Goal: Task Accomplishment & Management: Use online tool/utility

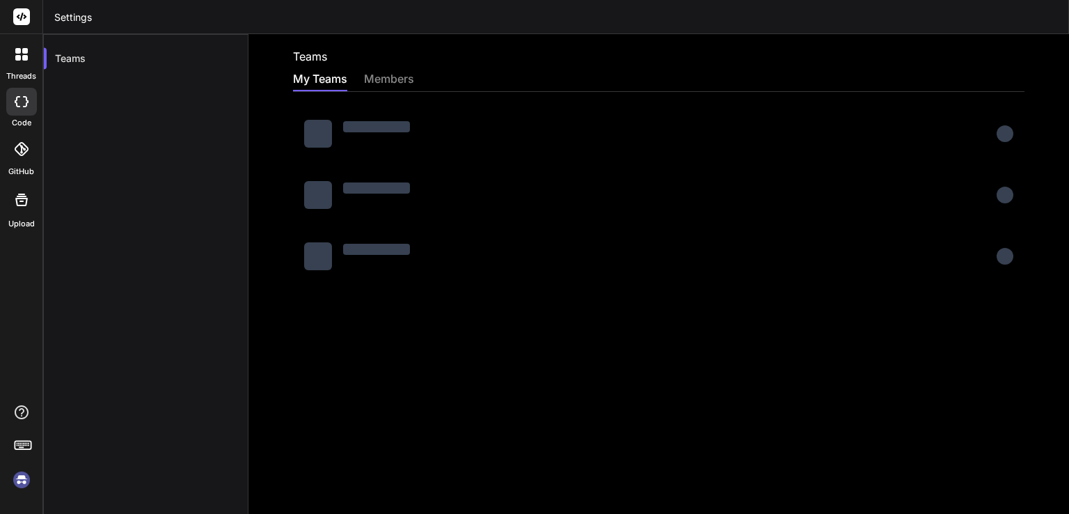
click at [28, 104] on div at bounding box center [21, 102] width 31 height 28
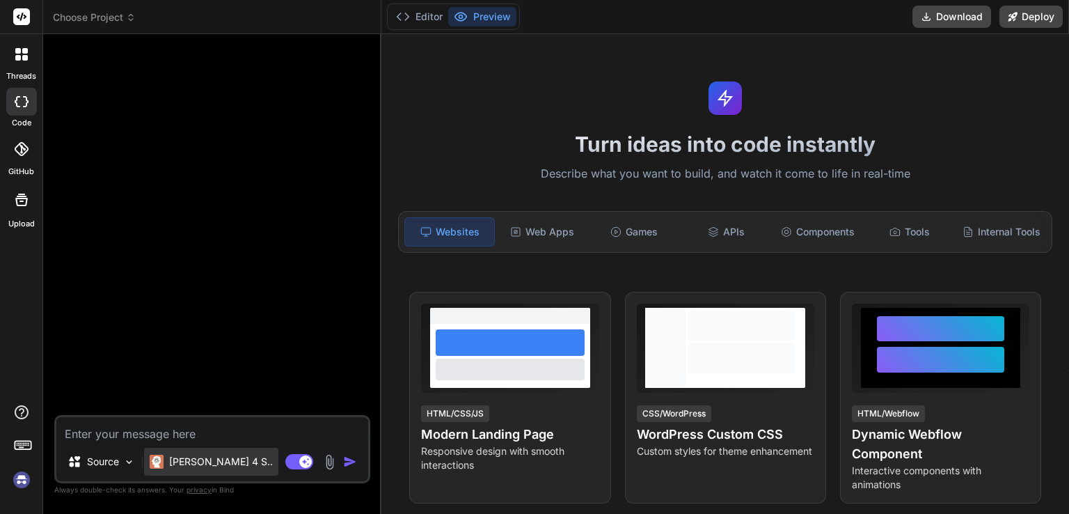
click at [219, 464] on p "[PERSON_NAME] 4 S.." at bounding box center [221, 462] width 104 height 14
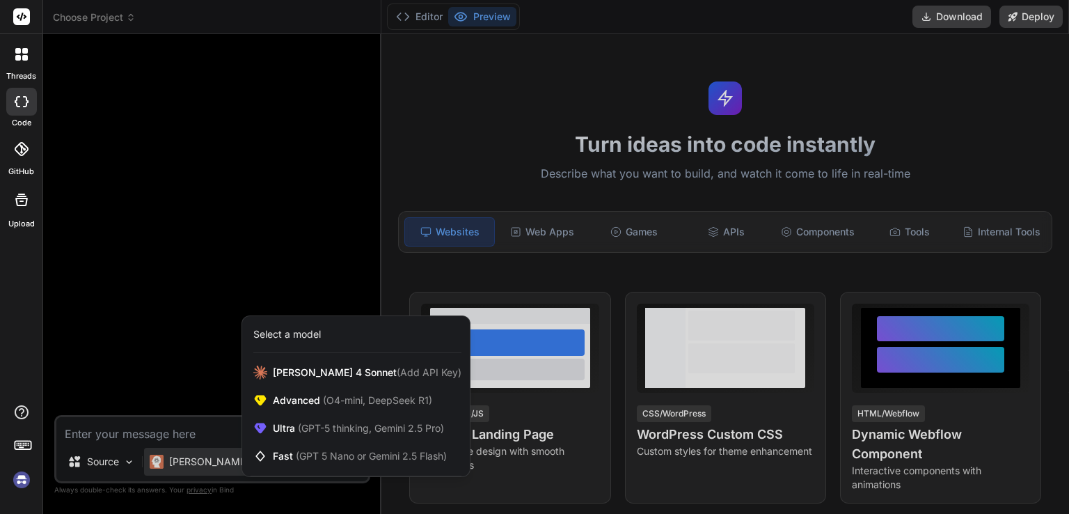
click at [164, 350] on div at bounding box center [534, 257] width 1069 height 514
type textarea "x"
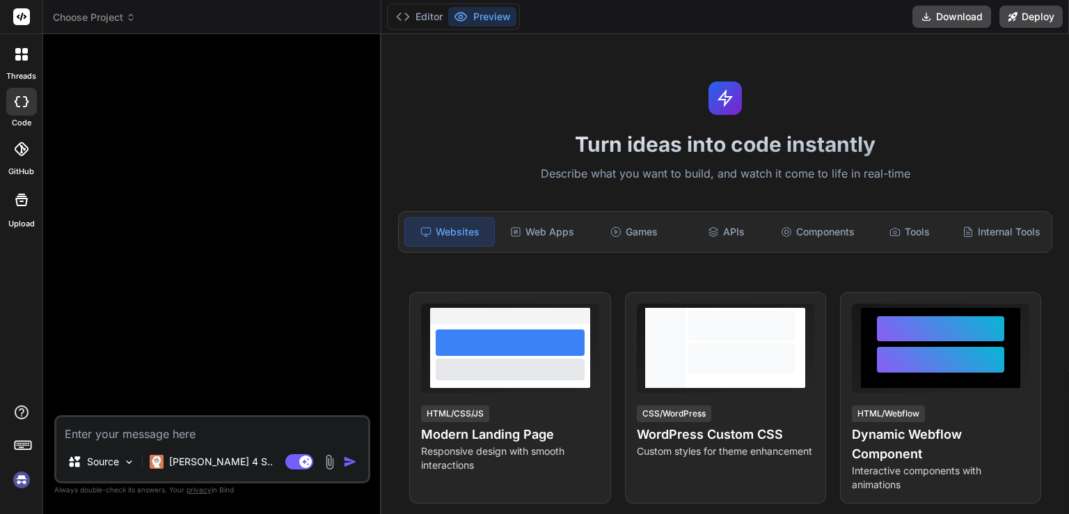
click at [22, 478] on img at bounding box center [22, 480] width 24 height 24
click at [22, 481] on img at bounding box center [22, 480] width 24 height 24
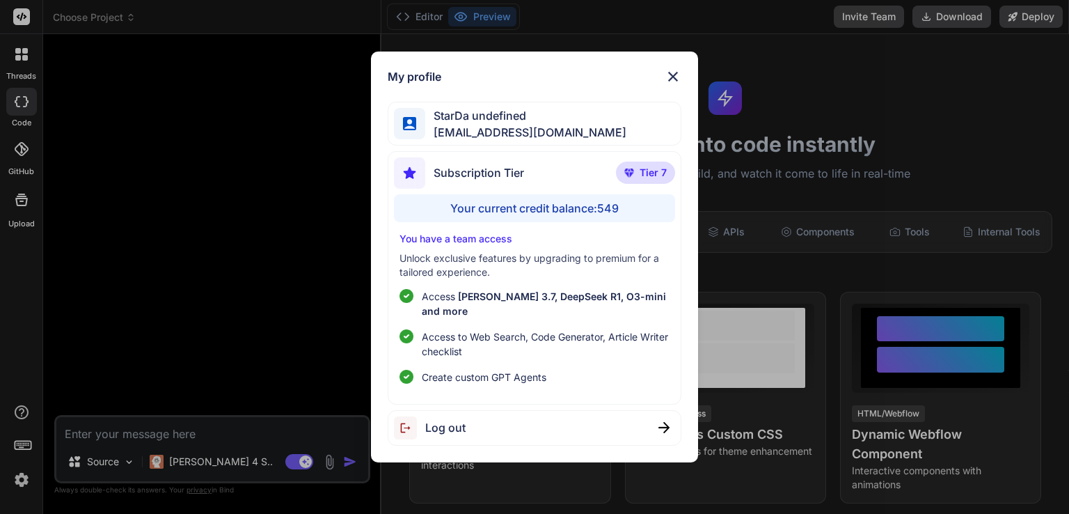
click at [551, 84] on div "My profile" at bounding box center [534, 76] width 293 height 17
click at [631, 176] on img at bounding box center [630, 172] width 10 height 8
click at [671, 80] on img at bounding box center [673, 76] width 17 height 17
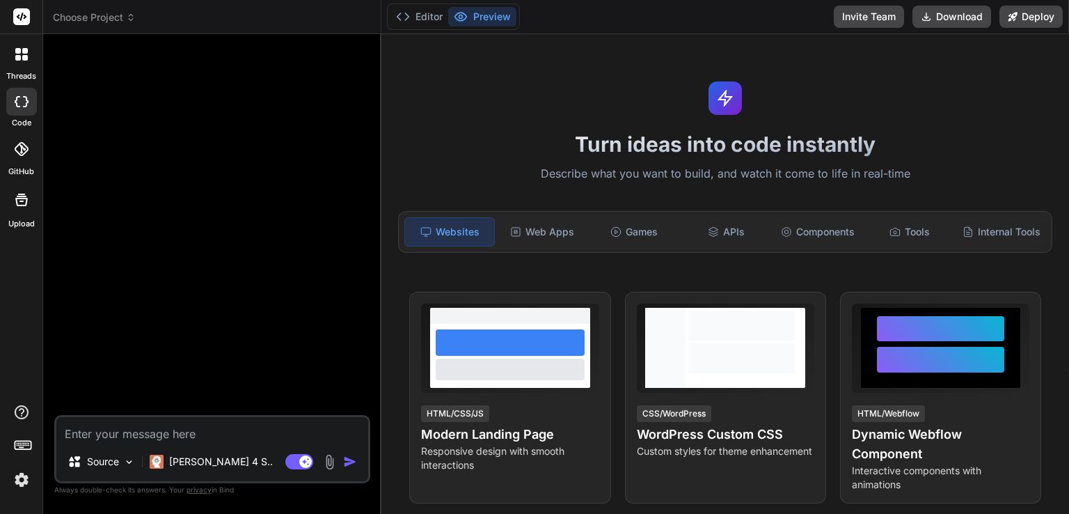
click at [139, 434] on textarea at bounding box center [212, 429] width 312 height 25
click at [549, 225] on div "Web Apps" at bounding box center [542, 231] width 89 height 29
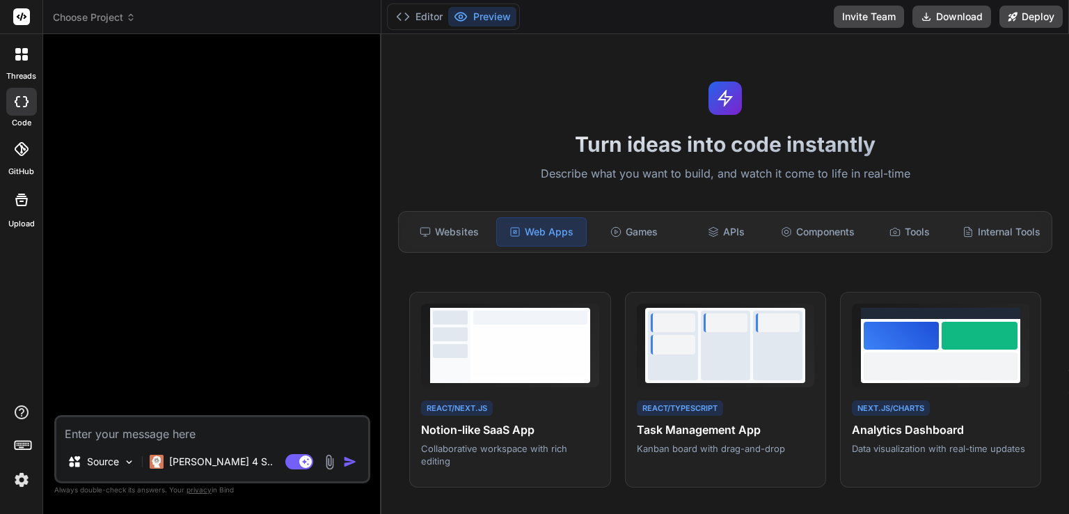
click at [194, 427] on textarea at bounding box center [212, 429] width 312 height 25
paste textarea "Warehouse & Service Management System - Functional Specification System Overvie…"
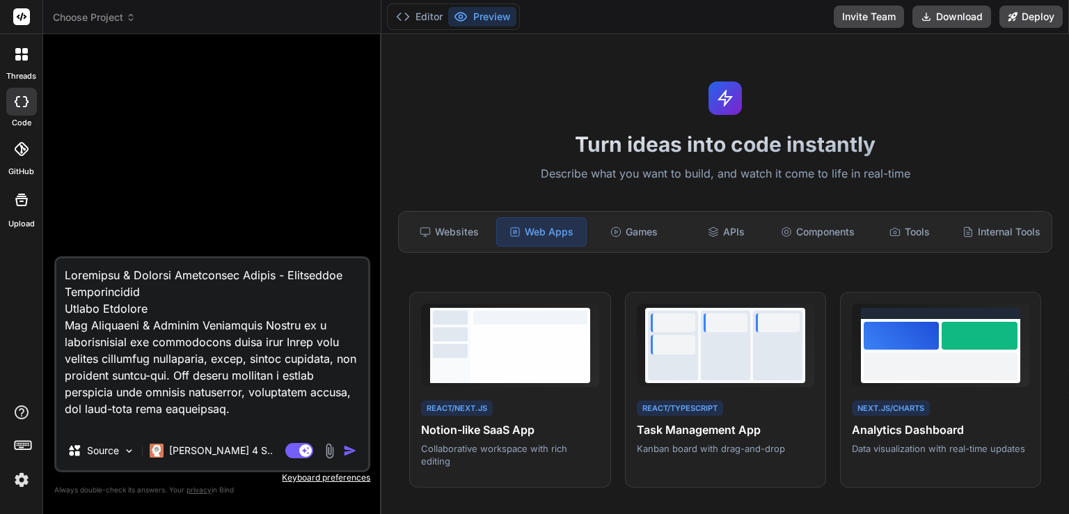
scroll to position [3593, 0]
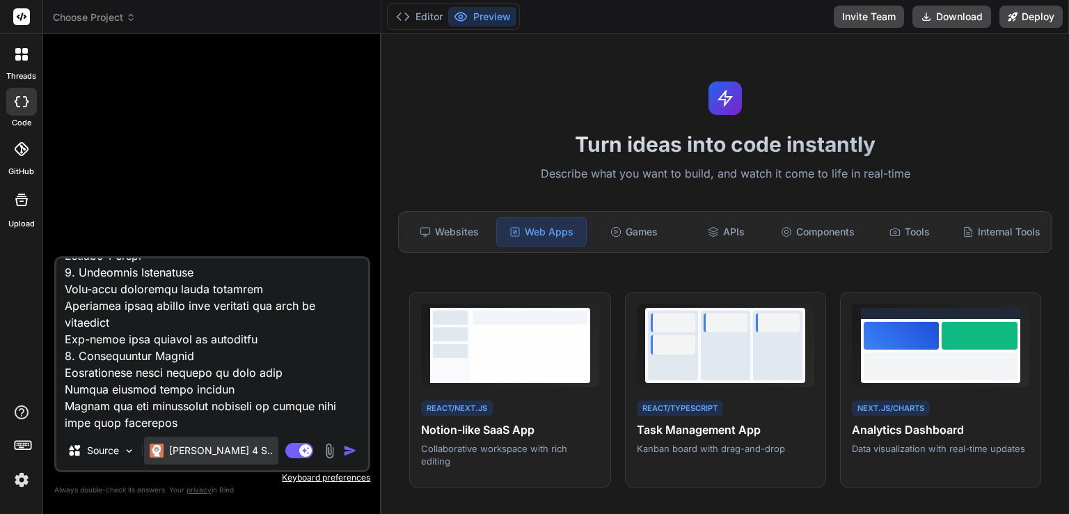
type textarea "Warehouse & Service Management System - Functional Specification System Overvie…"
click at [215, 454] on p "[PERSON_NAME] 4 S.." at bounding box center [221, 451] width 104 height 14
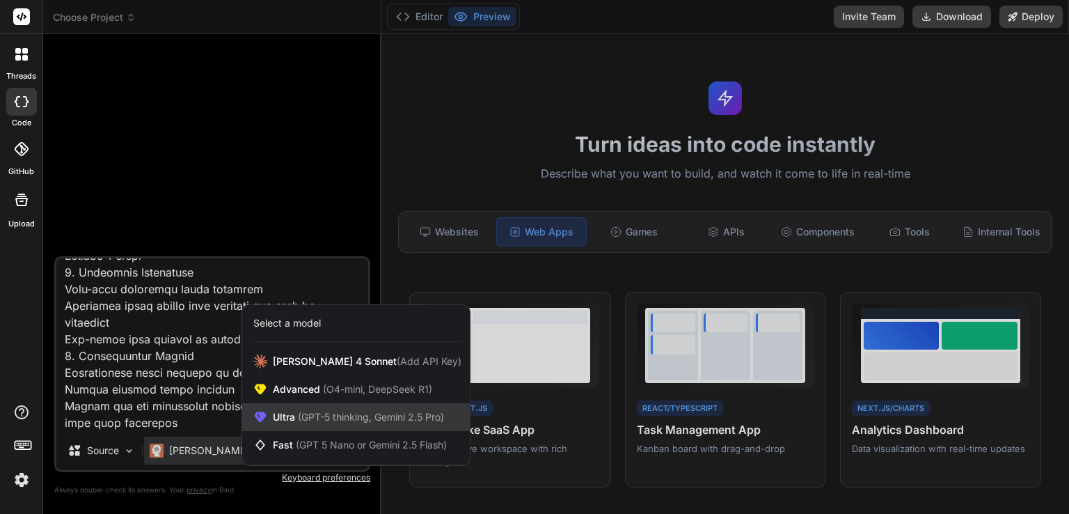
click at [366, 416] on span "(GPT-5 thinking, Gemini 2.5 Pro)" at bounding box center [369, 417] width 149 height 12
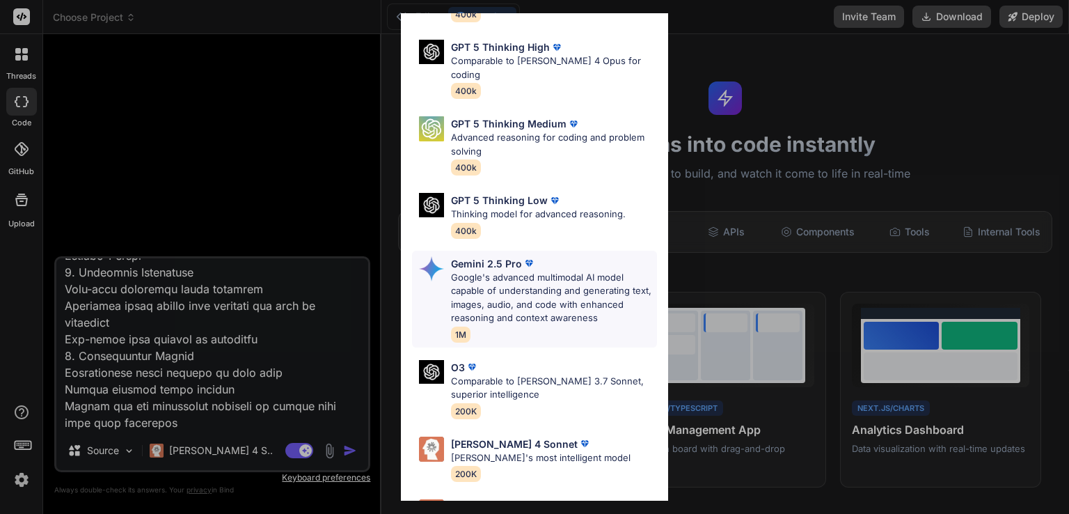
scroll to position [84, 0]
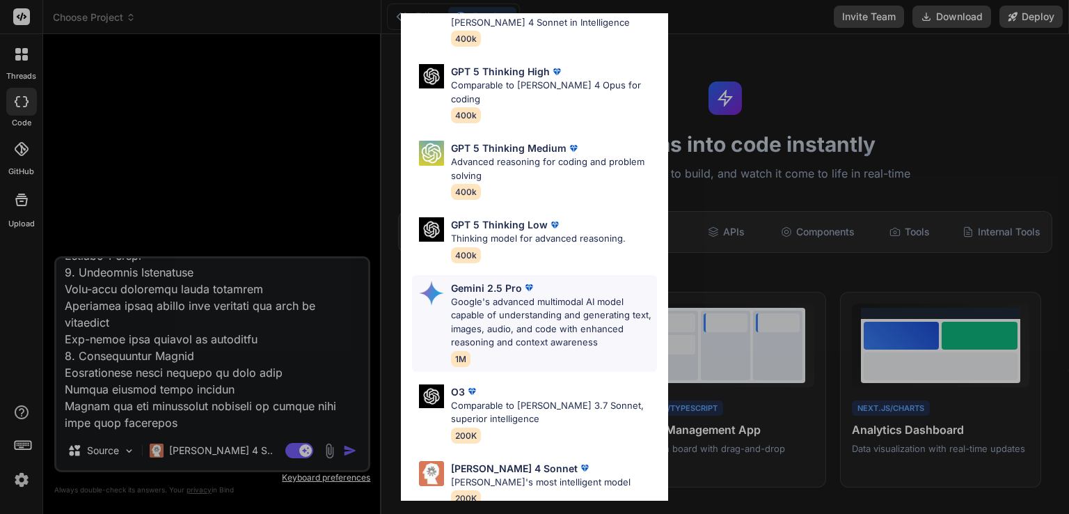
click at [547, 317] on p "Google's advanced multimodal AI model capable of understanding and generating t…" at bounding box center [554, 322] width 206 height 54
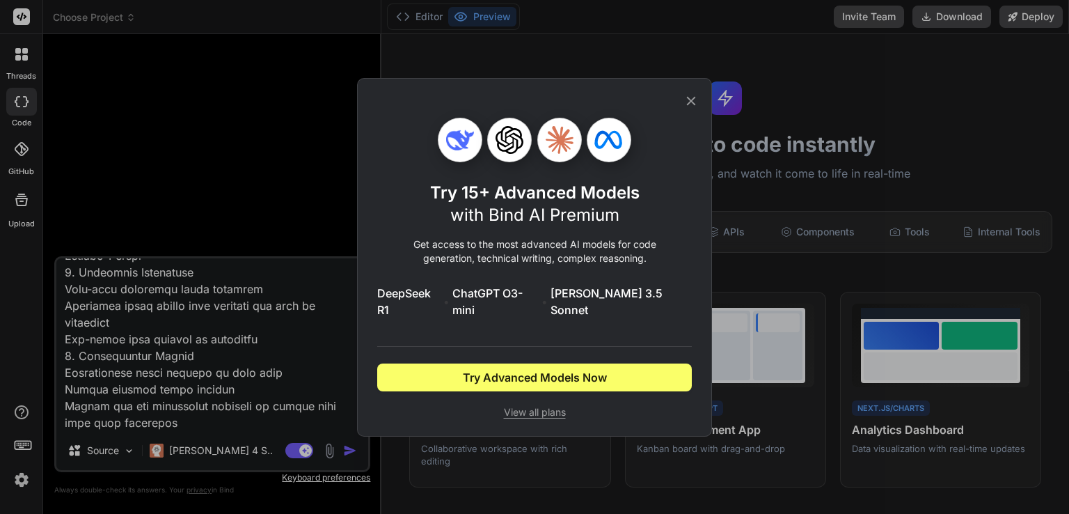
click at [688, 109] on icon at bounding box center [691, 100] width 15 height 15
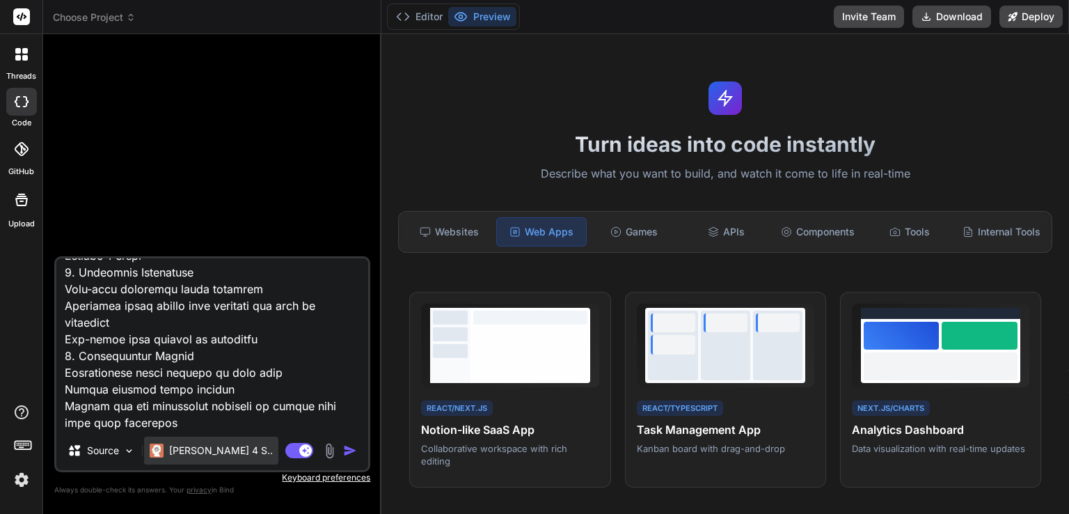
click at [210, 446] on p "[PERSON_NAME] 4 S.." at bounding box center [221, 451] width 104 height 14
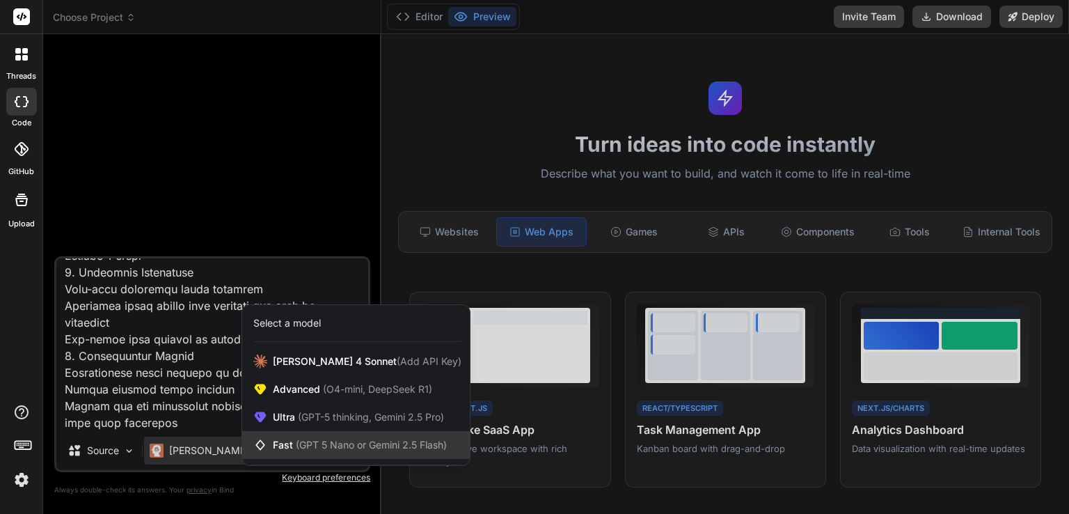
click at [343, 439] on span "(GPT 5 Nano or Gemini 2.5 Flash)" at bounding box center [371, 445] width 151 height 12
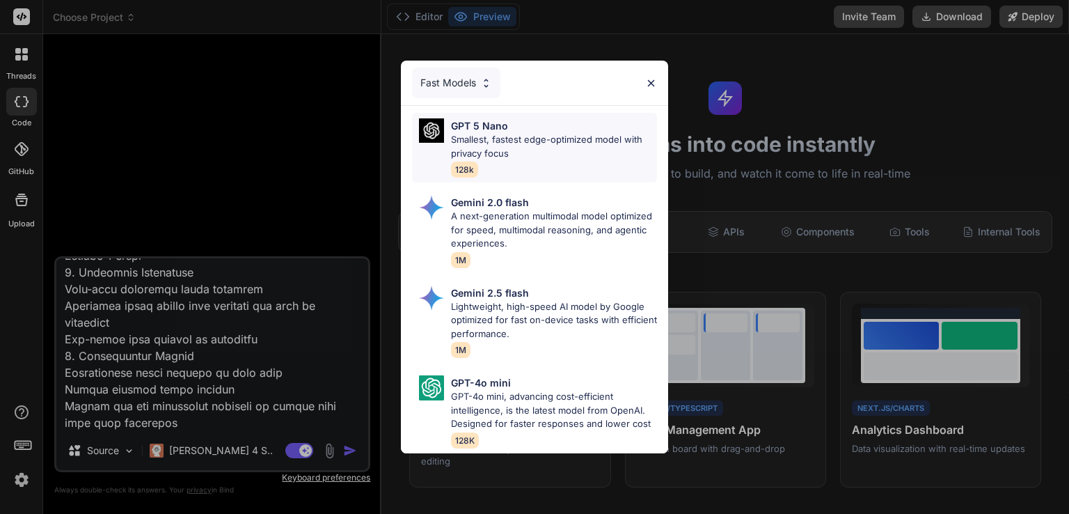
click at [530, 146] on p "Smallest, fastest edge-optimized model with privacy focus" at bounding box center [554, 146] width 206 height 27
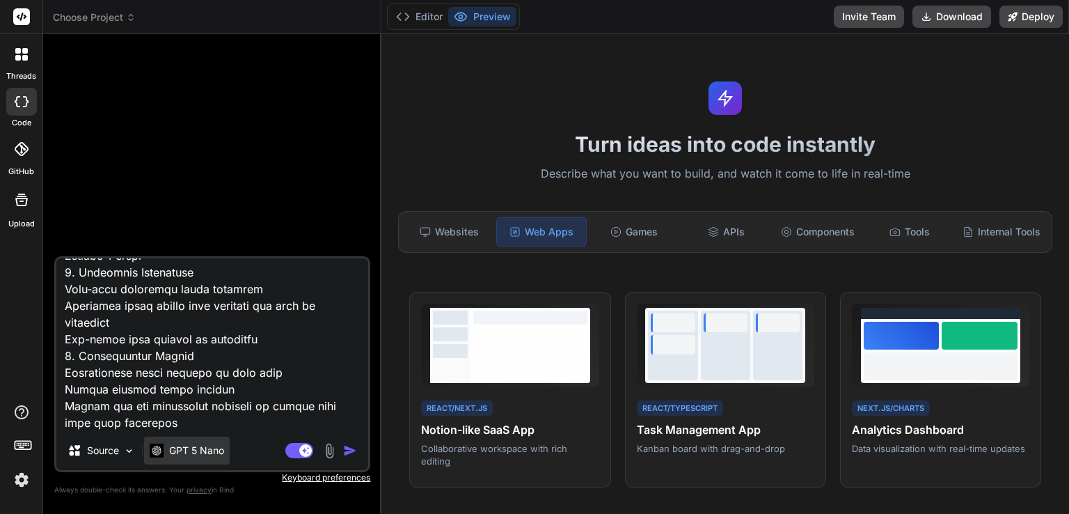
click at [208, 455] on p "GPT 5 Nano" at bounding box center [196, 451] width 55 height 14
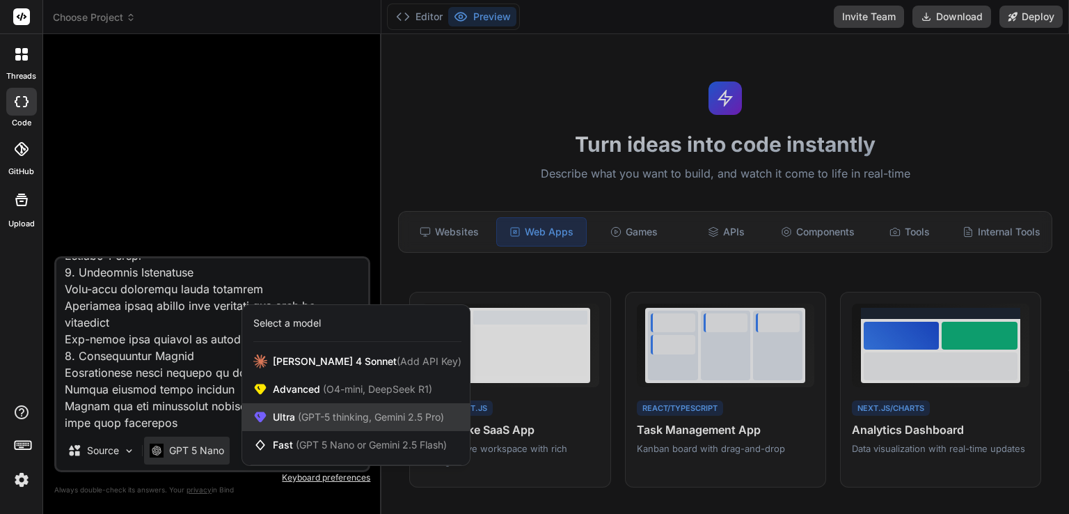
click at [338, 421] on span "(GPT-5 thinking, Gemini 2.5 Pro)" at bounding box center [369, 417] width 149 height 12
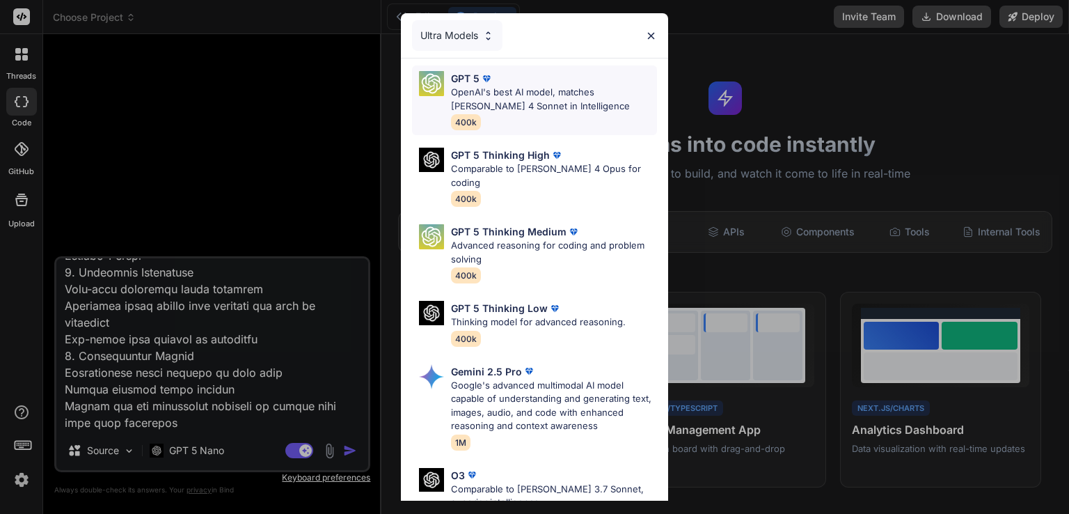
click at [570, 113] on div "GPT 5 OpenAI's best AI model, matches [PERSON_NAME] 4 Sonnet in Intelligence 40…" at bounding box center [554, 100] width 206 height 58
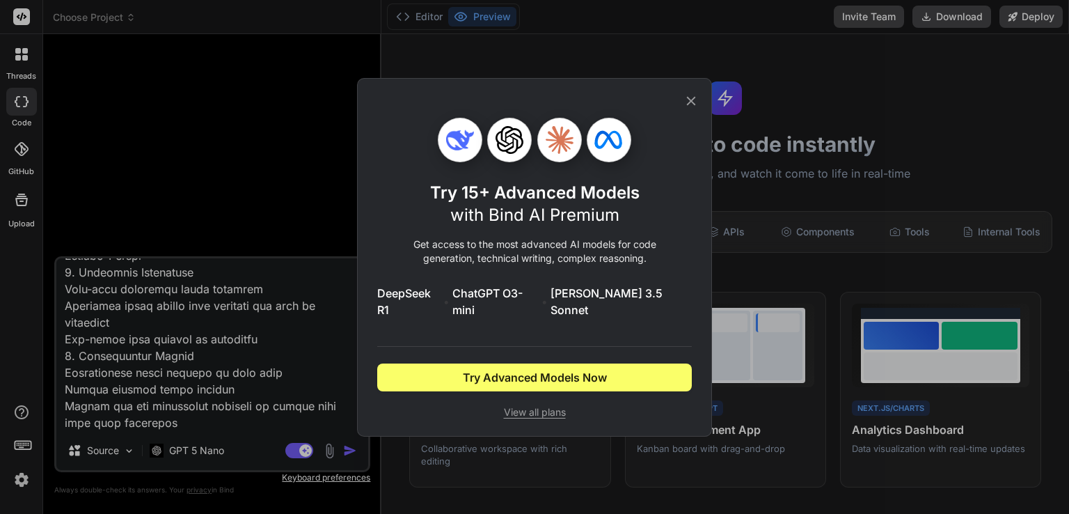
click at [691, 105] on icon at bounding box center [691, 100] width 9 height 9
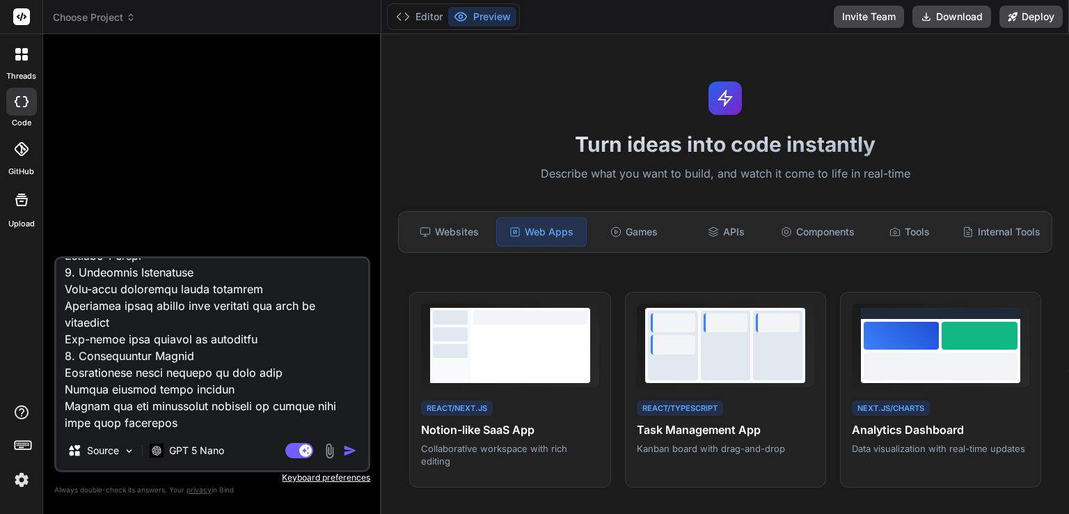
scroll to position [3595, 0]
click at [350, 448] on img "button" at bounding box center [350, 451] width 14 height 14
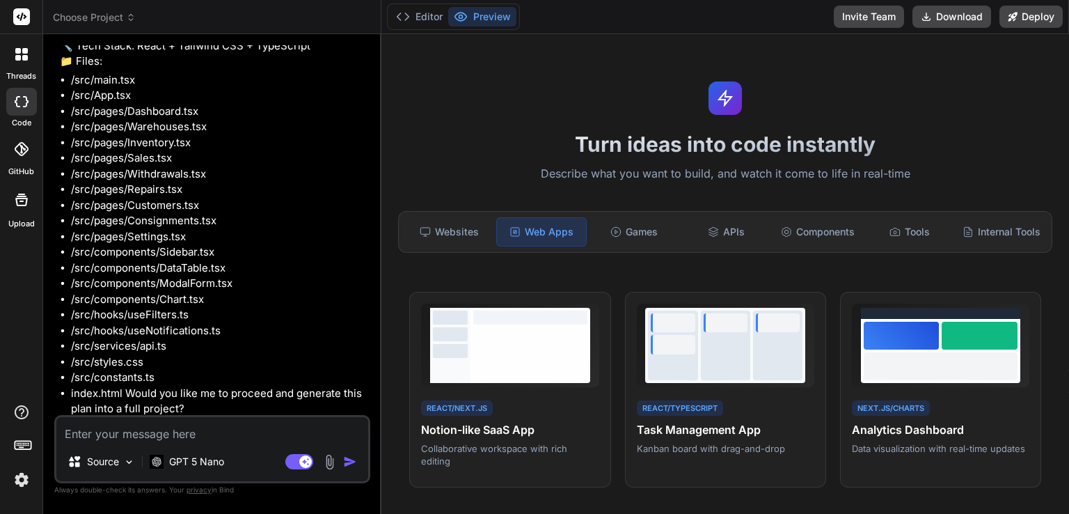
scroll to position [1594, 0]
click at [212, 430] on textarea at bounding box center [212, 429] width 312 height 25
type textarea "yes"
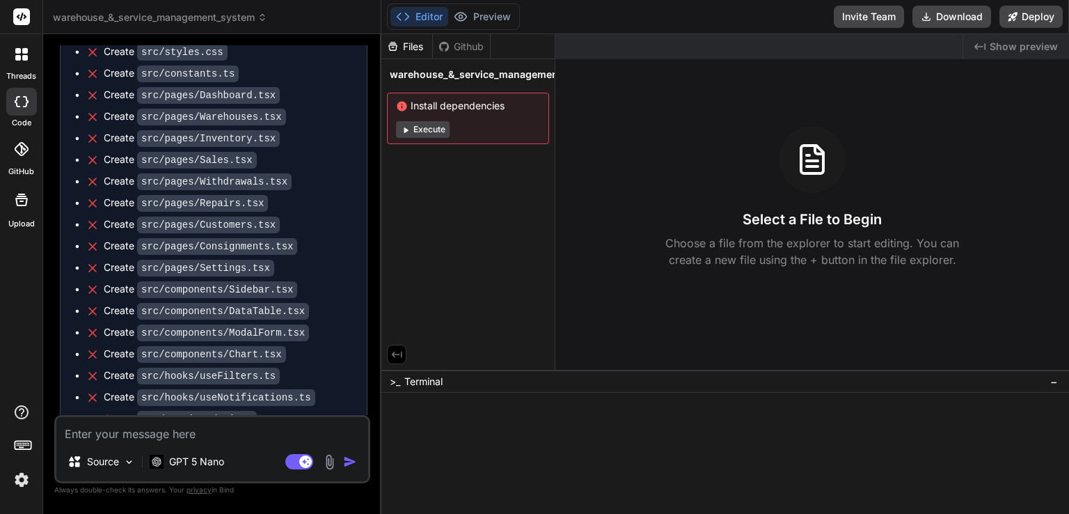
scroll to position [2470, 0]
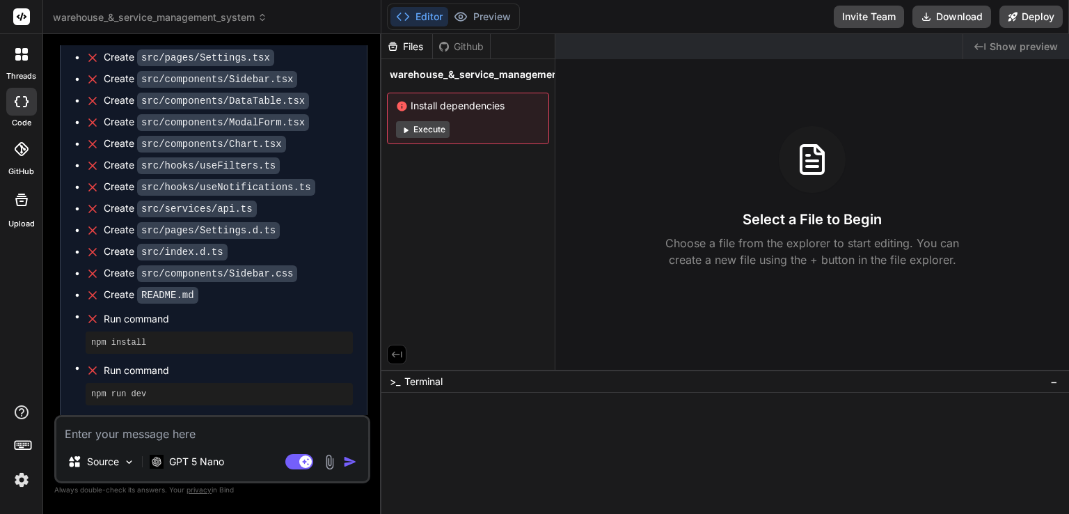
click at [431, 15] on button "Editor" at bounding box center [420, 16] width 58 height 19
click at [139, 435] on textarea at bounding box center [212, 429] width 312 height 25
type textarea "c"
type textarea "รันไม่ได้"
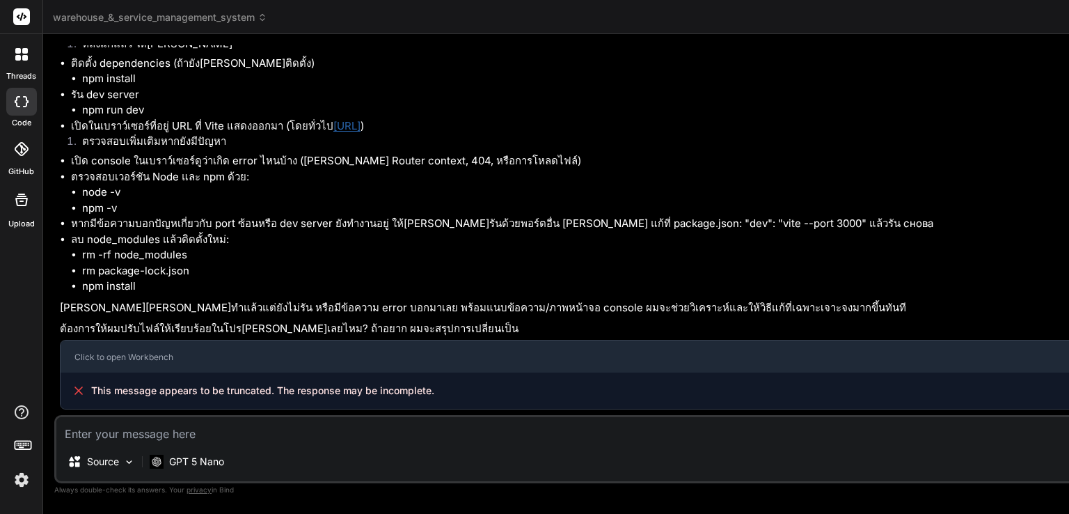
scroll to position [2935, 0]
click at [178, 429] on textarea at bounding box center [666, 429] width 1221 height 25
type textarea "ยังไม่ต้องต่อ api ใช้ข้อมูลที่เป็นเดโม่ก่อนได้"
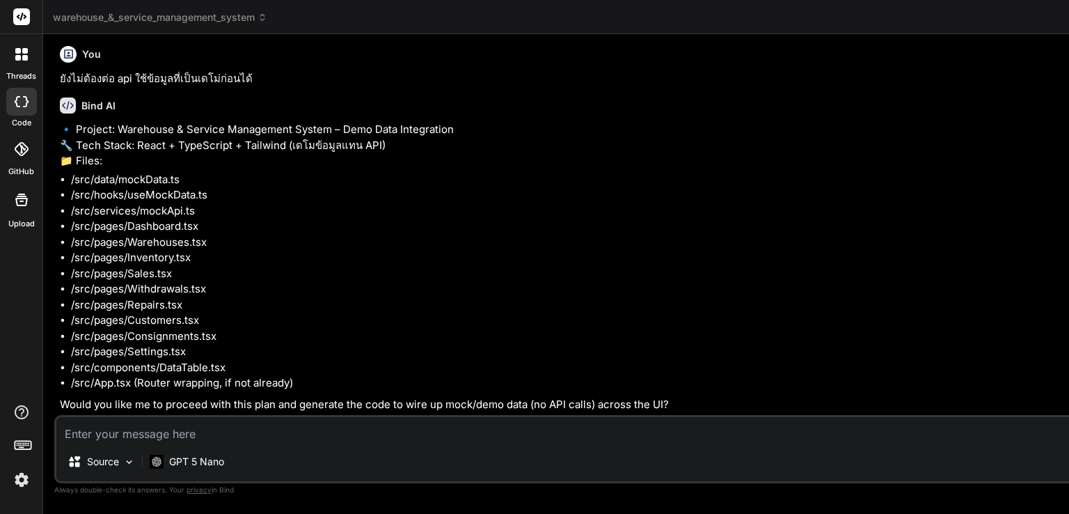
scroll to position [4502, 0]
type textarea "ใช่เริ่มสร้างได้"
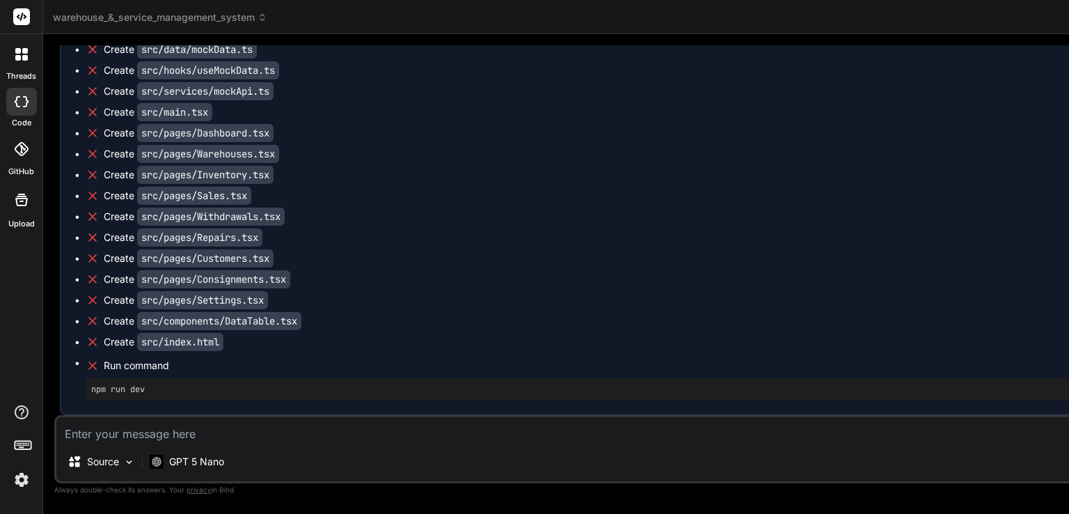
scroll to position [5083, 0]
drag, startPoint x: 175, startPoint y: 389, endPoint x: 92, endPoint y: 389, distance: 83.5
click at [92, 389] on pre "npm run dev" at bounding box center [674, 389] width 1166 height 11
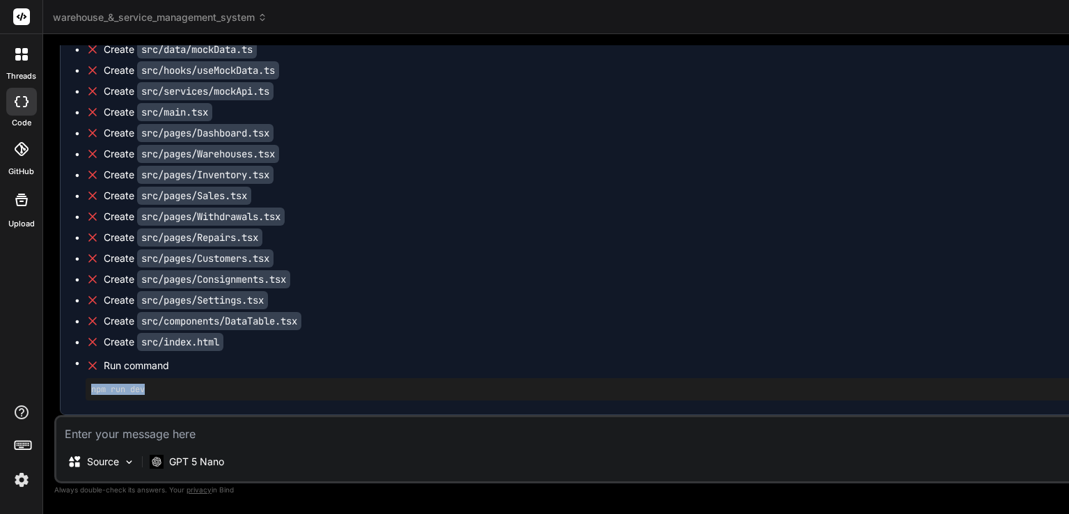
copy pre "npm run dev"
type textarea "npm run dev"
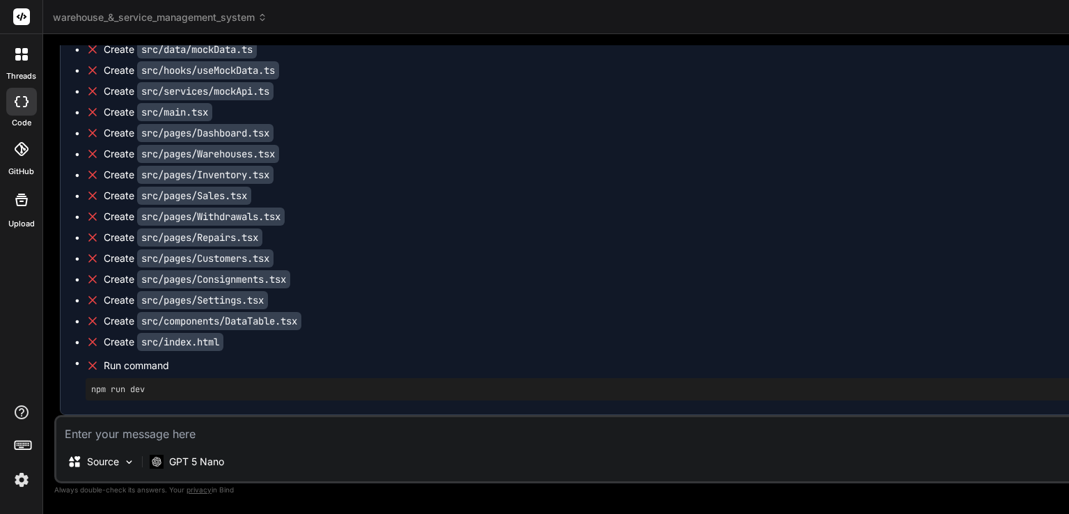
scroll to position [1, 0]
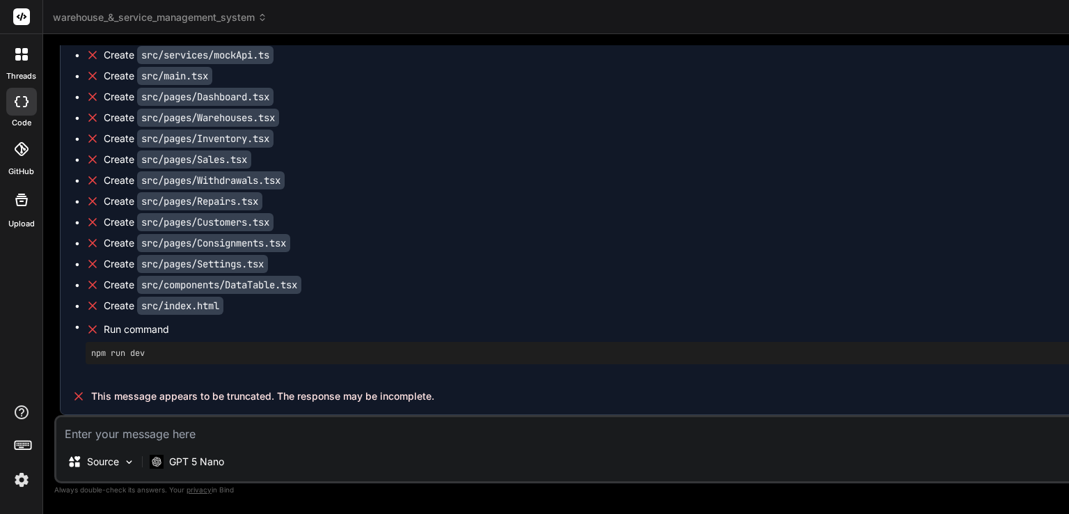
click at [139, 359] on pre "npm run dev" at bounding box center [674, 352] width 1166 height 11
copy div "npm run dev"
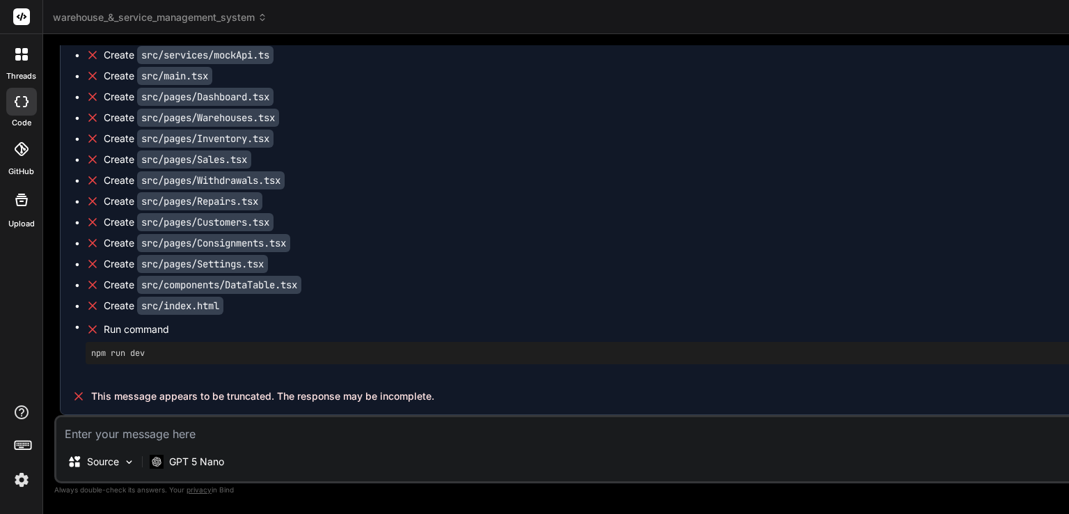
click at [130, 428] on textarea at bounding box center [666, 429] width 1221 height 25
paste textarea "npm run dev"
type textarea "npm run dev"
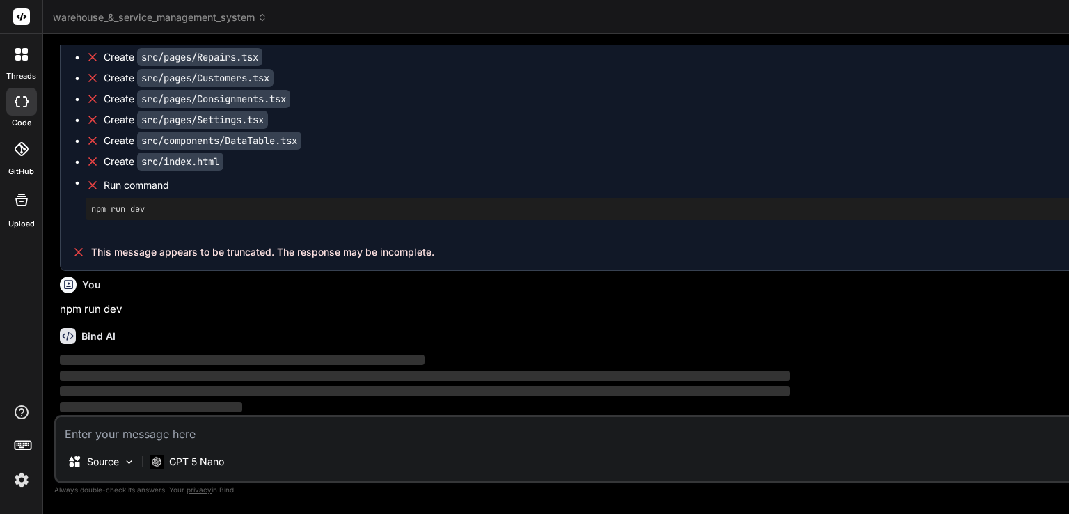
scroll to position [5278, 0]
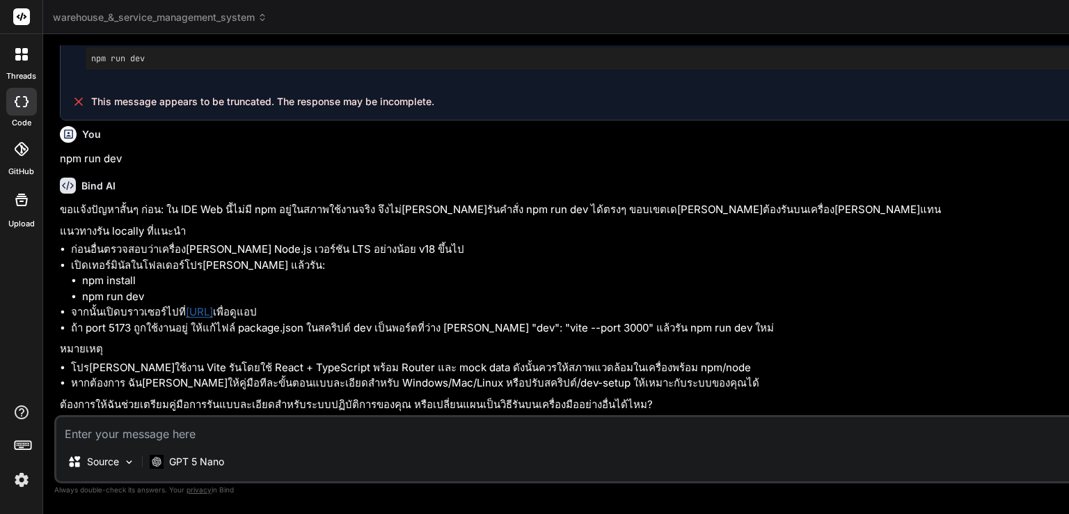
scroll to position [5585, 0]
click at [213, 305] on link "[URL]" at bounding box center [199, 311] width 27 height 13
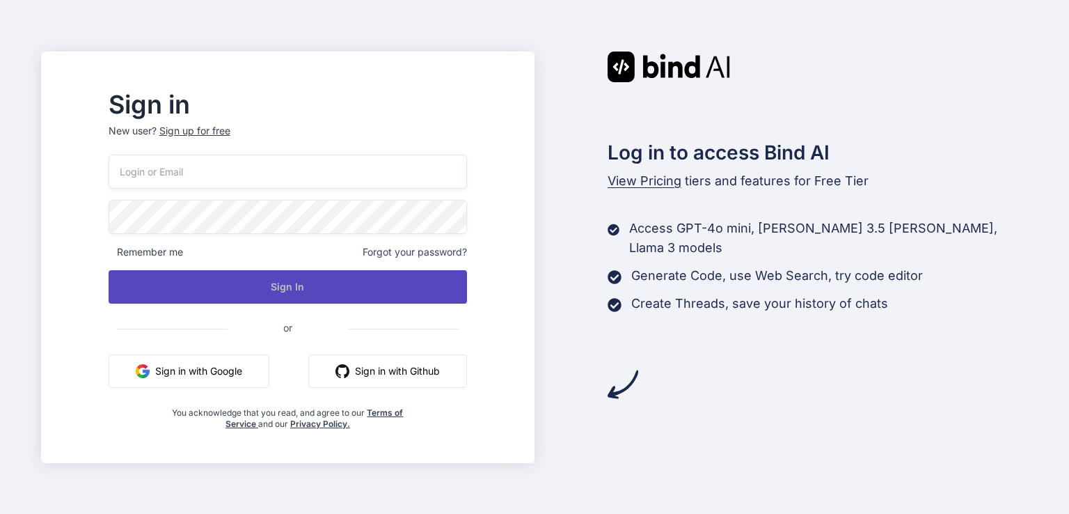
type input "[EMAIL_ADDRESS][DOMAIN_NAME]"
click at [329, 290] on button "Sign In" at bounding box center [288, 286] width 359 height 33
click at [331, 283] on button "Sign In" at bounding box center [288, 286] width 359 height 33
